Goal: Task Accomplishment & Management: Use online tool/utility

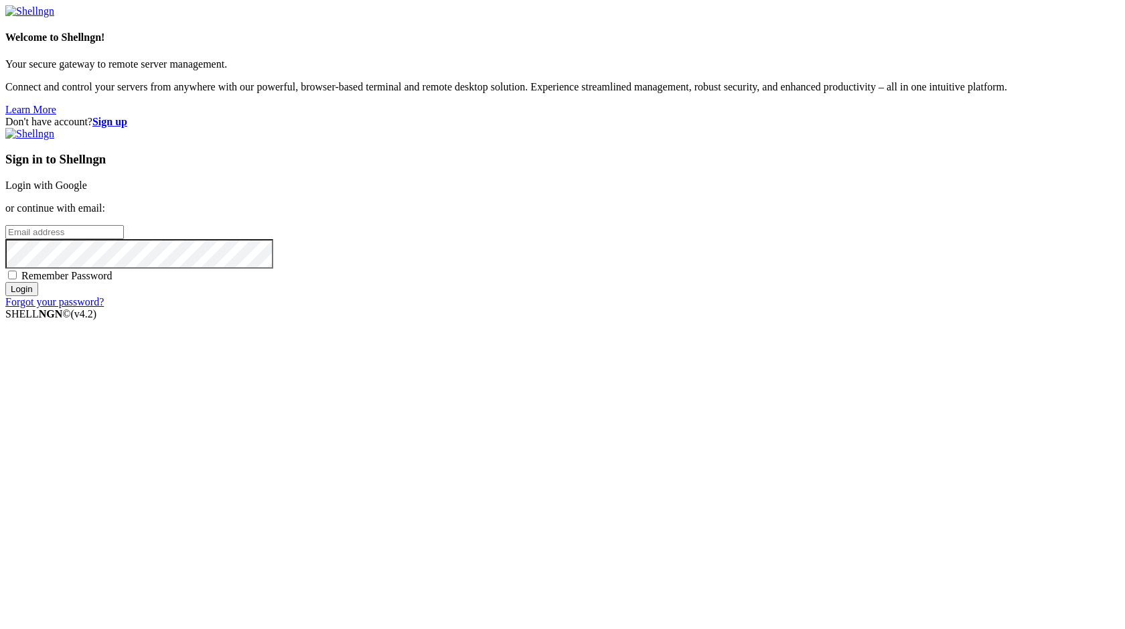
click at [87, 191] on link "Login with Google" at bounding box center [46, 184] width 82 height 11
click at [637, 137] on div "Sign in to Shellngn Login with Google or continue with email: Remember Password…" at bounding box center [562, 218] width 1114 height 180
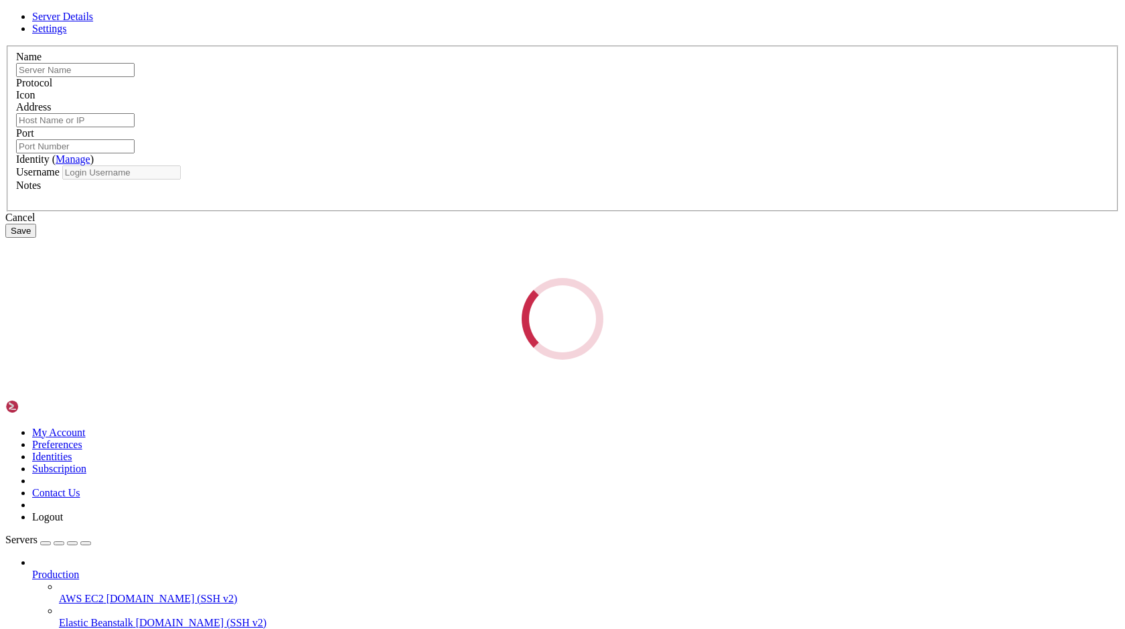
type input "rrr"
type input "[TECHNICAL_ID]"
type input "22"
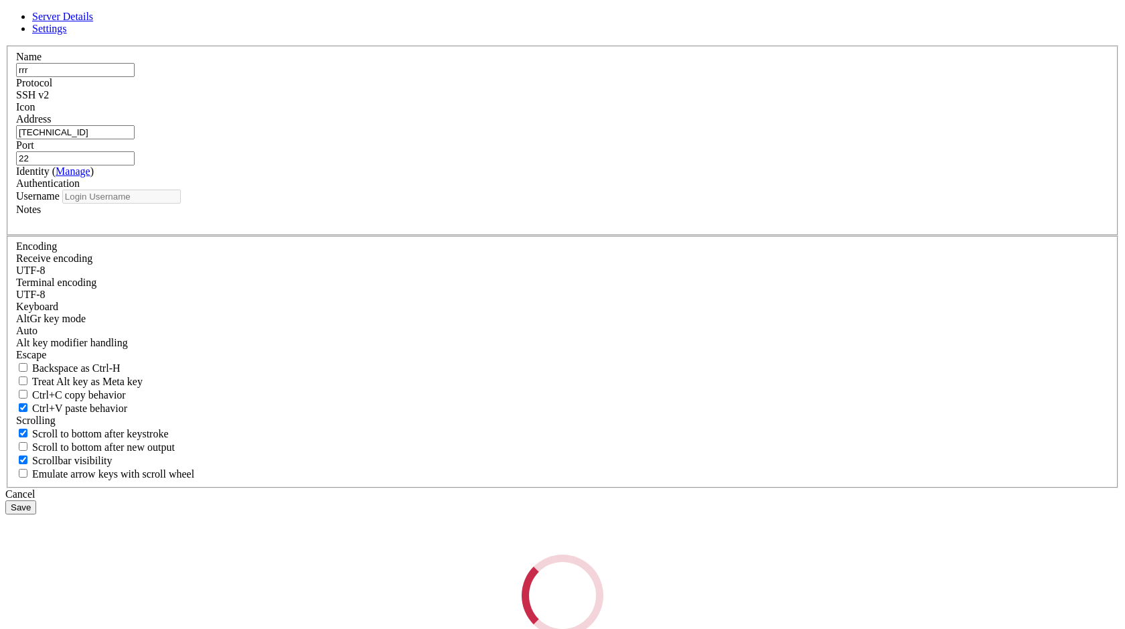
type input "root"
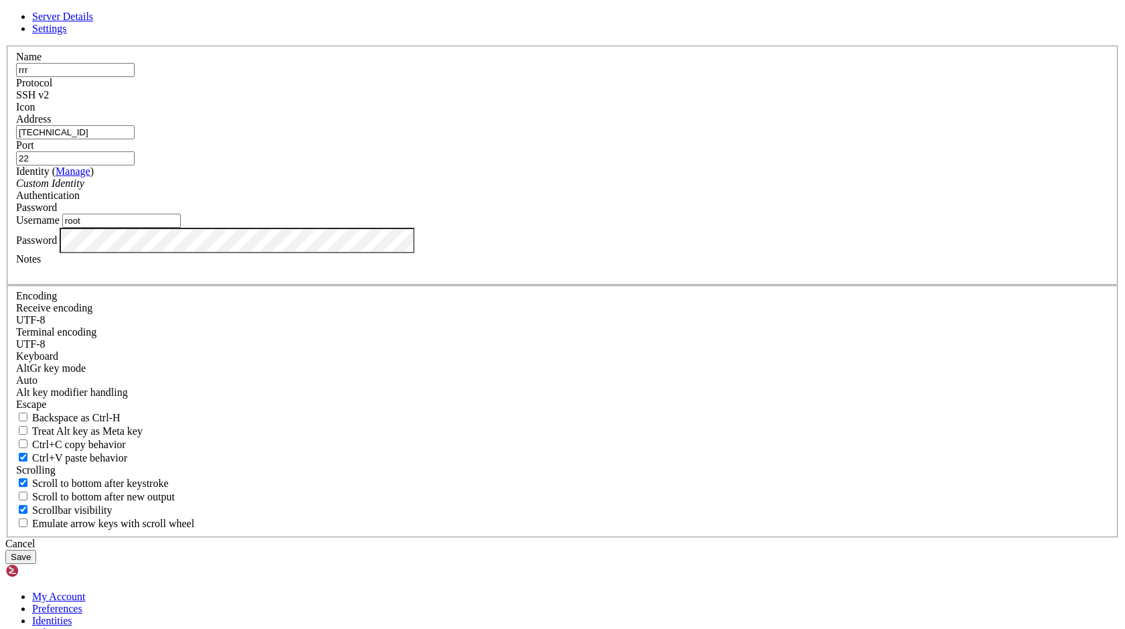
click at [135, 139] on input "[TECHNICAL_ID]" at bounding box center [75, 132] width 119 height 14
type input "[TECHNICAL_ID]"
click at [129, 391] on div "Server Details Settings Name rrr Protocol SSH v2 Icon" at bounding box center [562, 287] width 1114 height 553
click at [36, 550] on button "Save" at bounding box center [20, 557] width 31 height 14
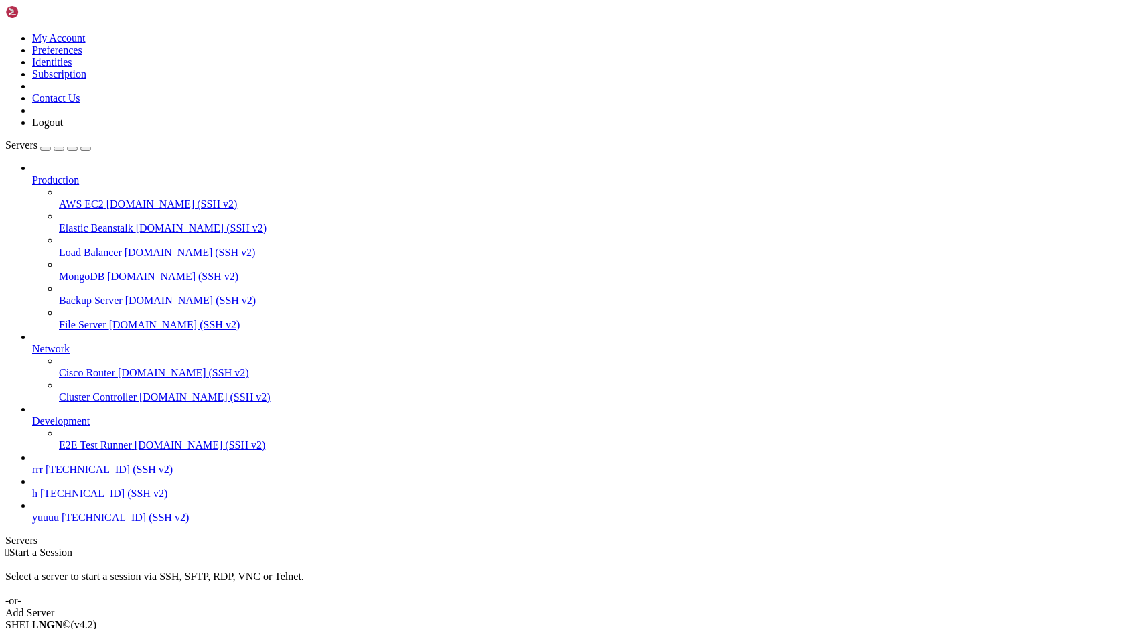
click at [72, 475] on span "[TECHNICAL_ID] (SSH v2)" at bounding box center [109, 468] width 127 height 11
click at [43, 475] on span "rrr" at bounding box center [37, 468] width 11 height 11
type input "/root"
